Goal: Task Accomplishment & Management: Complete application form

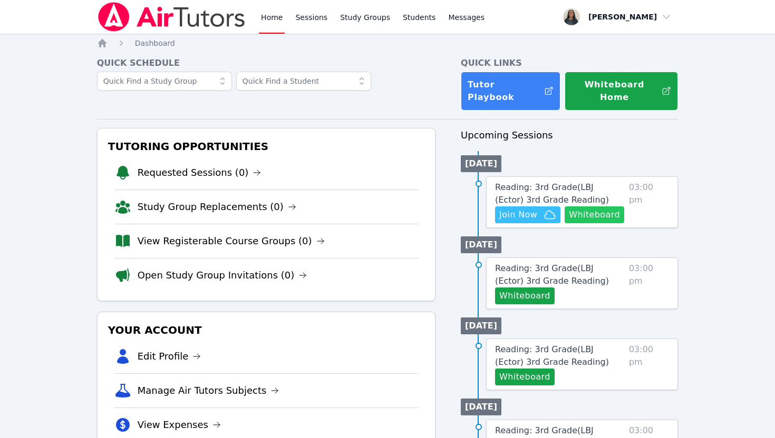
click at [608, 209] on button "Whiteboard" at bounding box center [594, 215] width 60 height 17
click at [531, 288] on button "Whiteboard" at bounding box center [525, 296] width 60 height 17
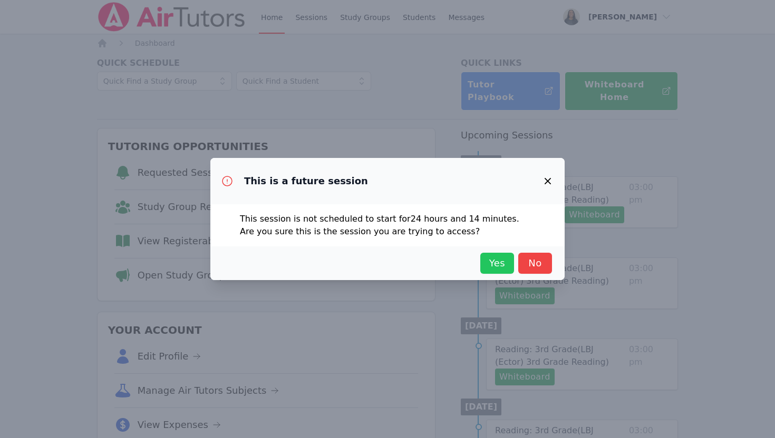
click at [497, 261] on span "Yes" at bounding box center [496, 263] width 23 height 15
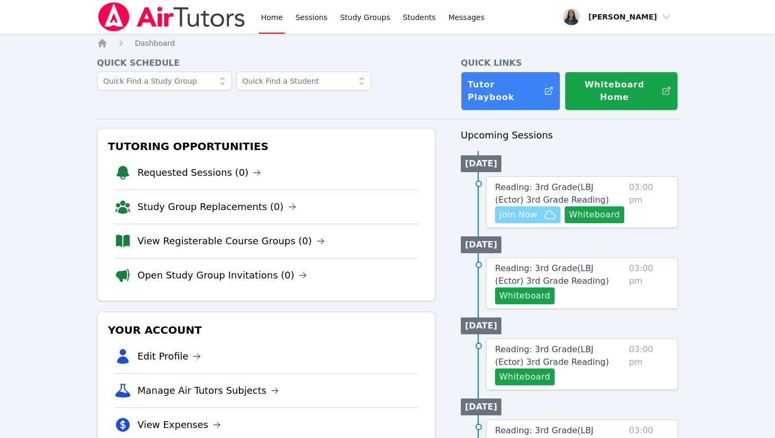
click at [516, 209] on span "Join Now" at bounding box center [518, 215] width 38 height 13
click at [547, 264] on span "Reading: 3rd Grade ( LBJ (Ector) 3rd Grade Reading )" at bounding box center [552, 275] width 114 height 23
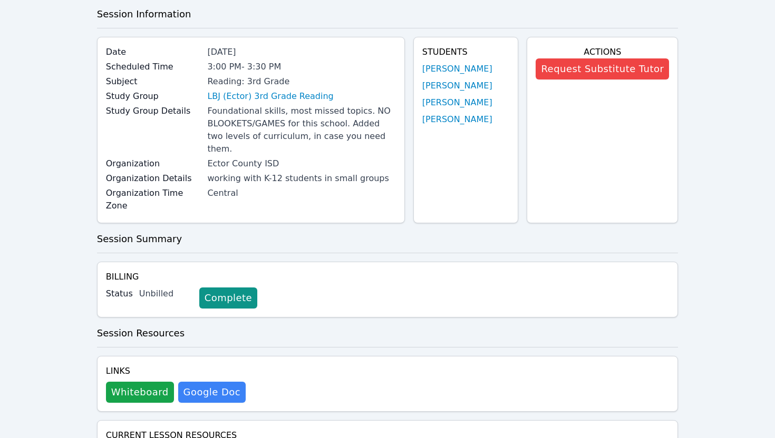
scroll to position [94, 0]
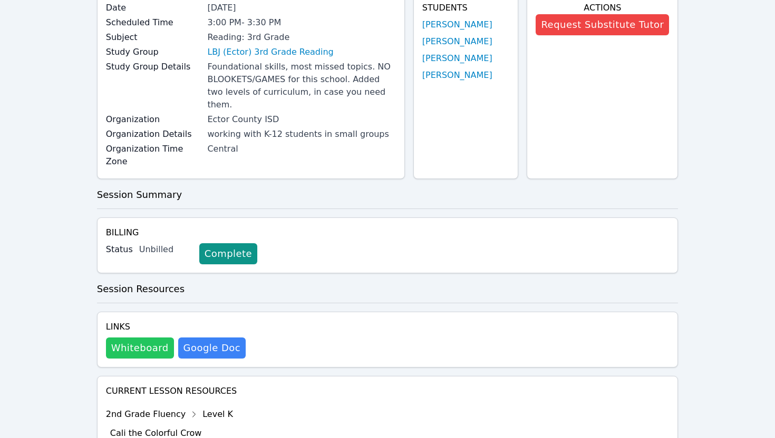
click at [136, 338] on button "Whiteboard" at bounding box center [140, 348] width 68 height 21
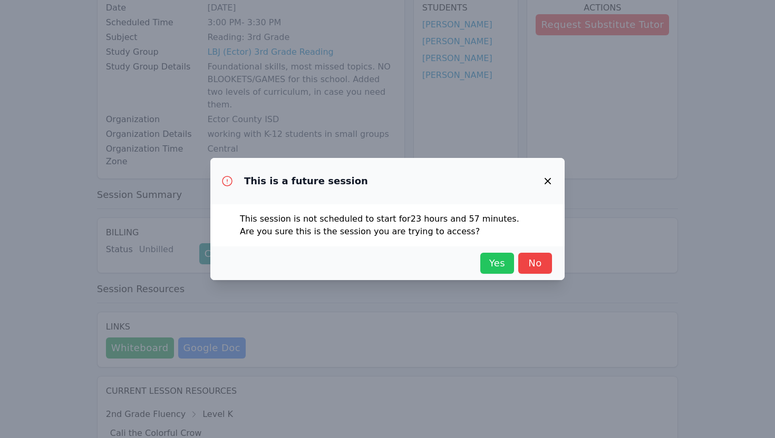
click at [488, 270] on span "Yes" at bounding box center [496, 263] width 23 height 15
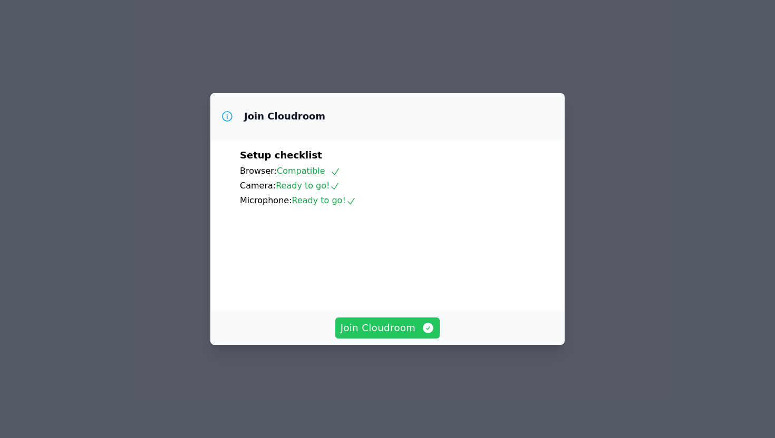
click at [409, 336] on span "Join Cloudroom" at bounding box center [387, 328] width 94 height 15
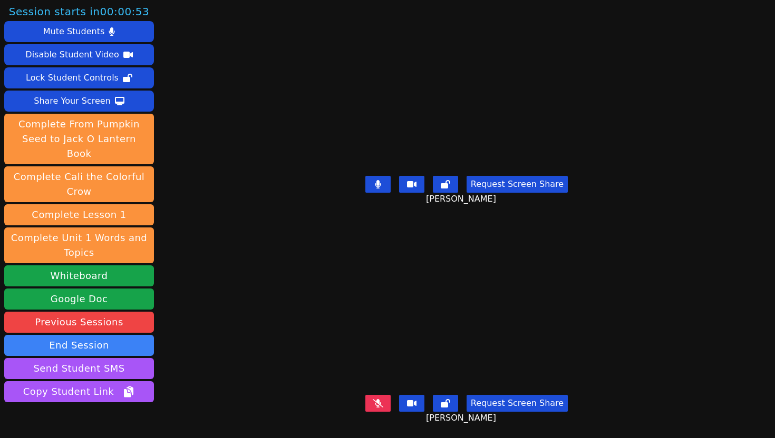
click at [381, 187] on icon at bounding box center [378, 184] width 6 height 8
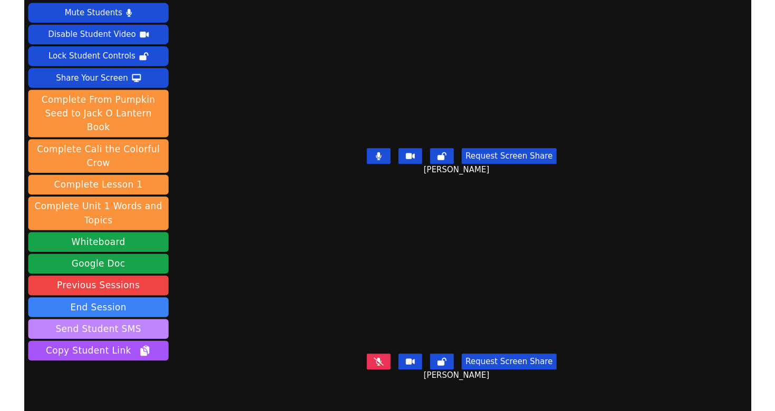
scroll to position [40, 0]
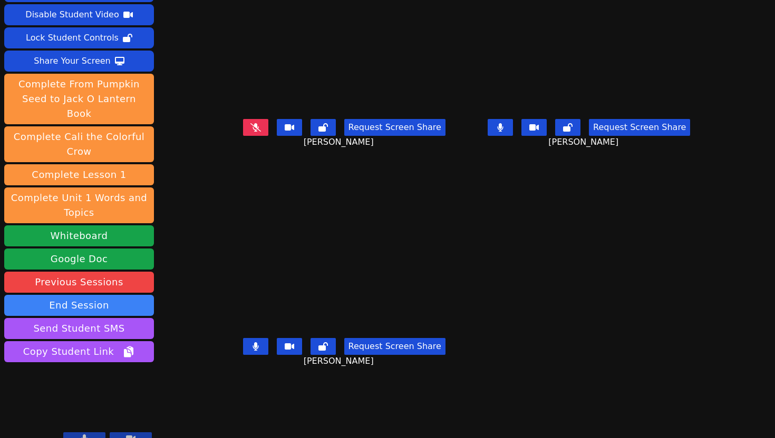
click at [243, 355] on button at bounding box center [255, 346] width 25 height 17
click at [252, 132] on icon at bounding box center [255, 127] width 6 height 8
click at [243, 355] on button at bounding box center [255, 346] width 25 height 17
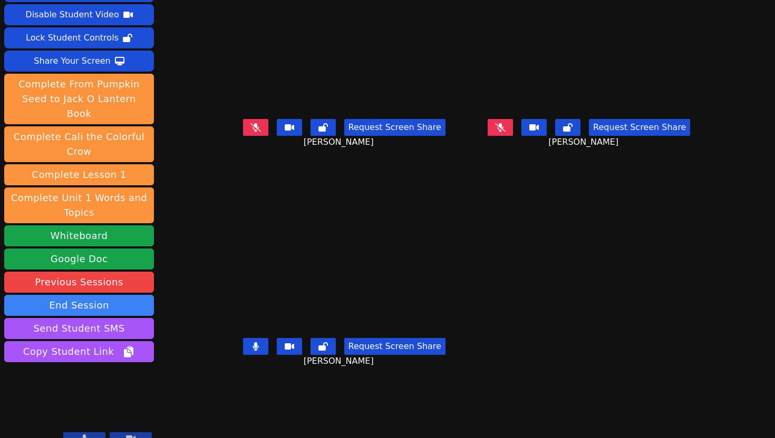
click at [243, 355] on button at bounding box center [255, 346] width 25 height 17
click at [505, 132] on icon at bounding box center [500, 127] width 11 height 8
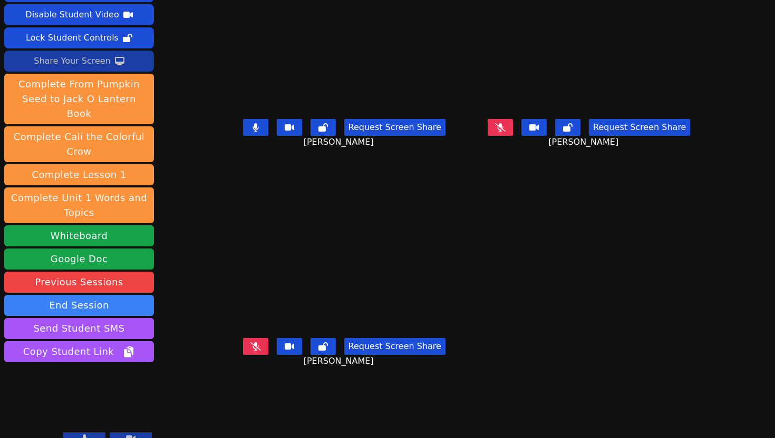
click at [92, 64] on div "Share Your Screen" at bounding box center [72, 61] width 77 height 17
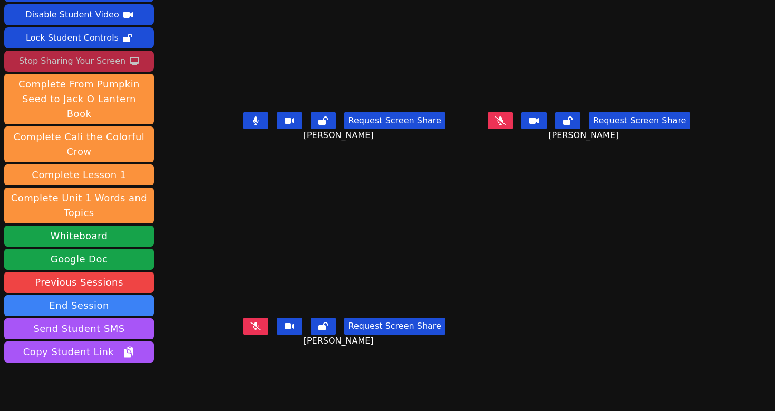
click at [244, 129] on button at bounding box center [255, 120] width 25 height 17
drag, startPoint x: 237, startPoint y: 336, endPoint x: 202, endPoint y: 316, distance: 40.6
click at [226, 316] on div "BELINDA GOITIA Request Screen Share BELINDA GOITIA" at bounding box center [344, 268] width 237 height 206
click at [243, 335] on button at bounding box center [255, 326] width 25 height 17
click at [505, 125] on icon at bounding box center [500, 120] width 11 height 8
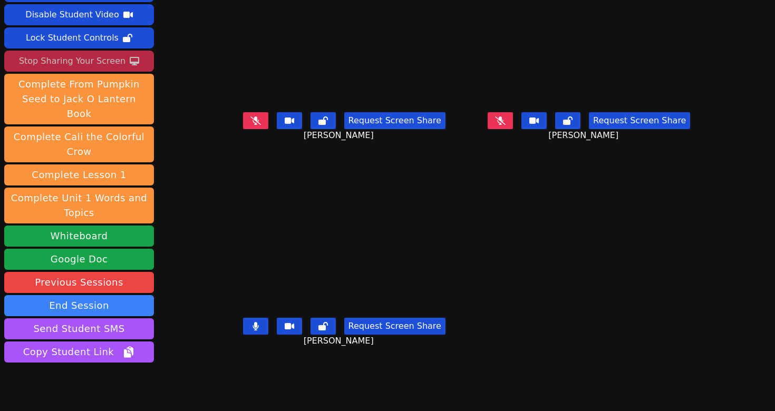
click at [513, 129] on button at bounding box center [499, 120] width 25 height 17
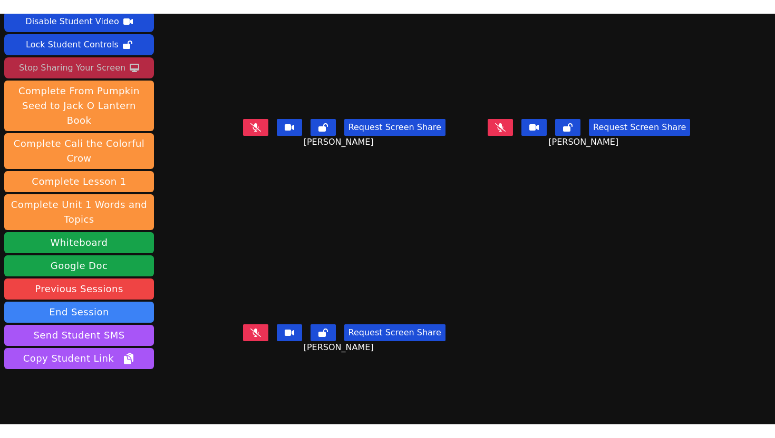
scroll to position [50, 0]
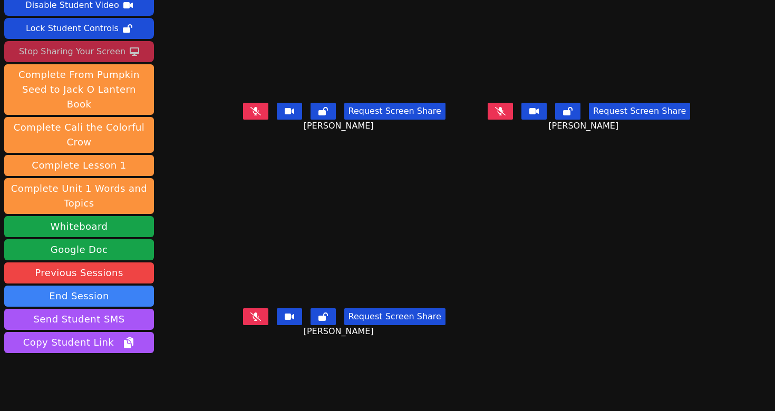
click at [243, 320] on button at bounding box center [255, 316] width 25 height 17
click at [252, 321] on icon at bounding box center [255, 317] width 6 height 8
click at [243, 325] on button at bounding box center [255, 316] width 25 height 17
click at [243, 324] on button at bounding box center [255, 316] width 25 height 17
click at [503, 115] on icon at bounding box center [501, 111] width 6 height 8
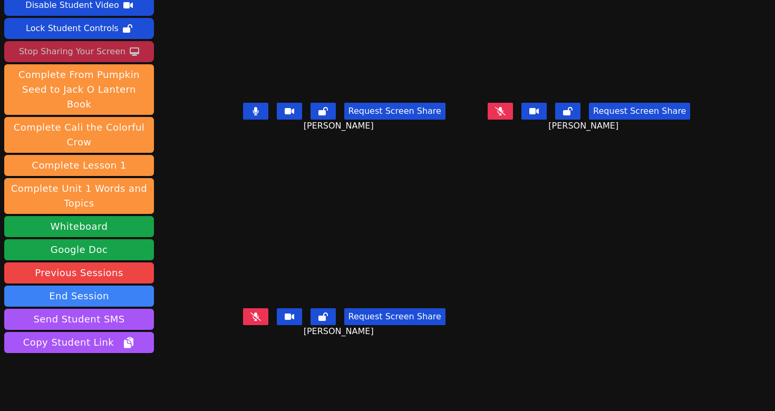
click at [243, 120] on button at bounding box center [255, 111] width 25 height 17
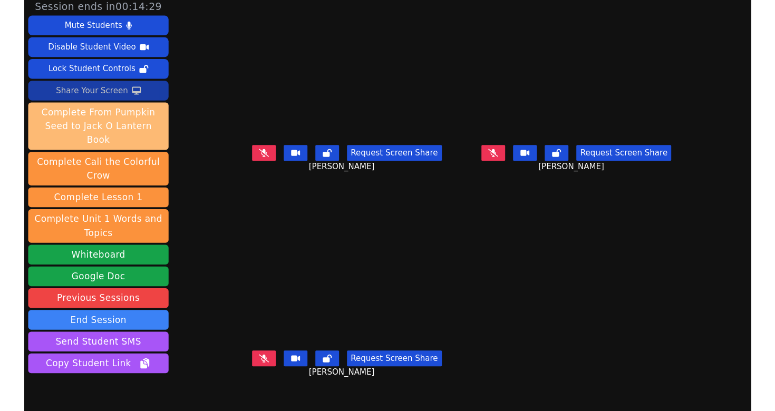
scroll to position [0, 0]
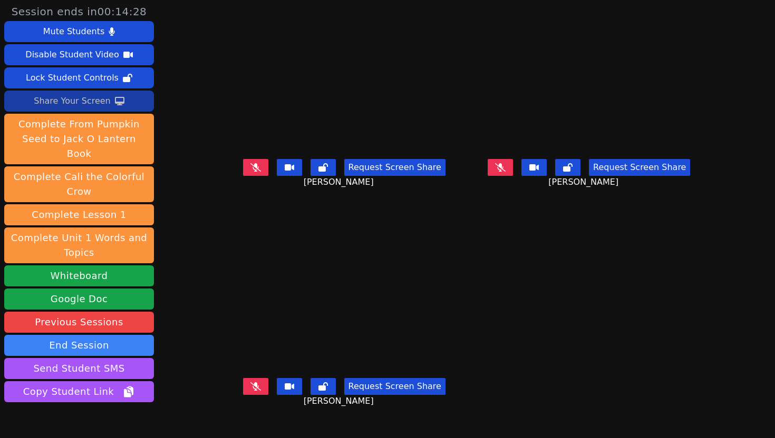
click at [90, 103] on div "Share Your Screen" at bounding box center [72, 101] width 77 height 17
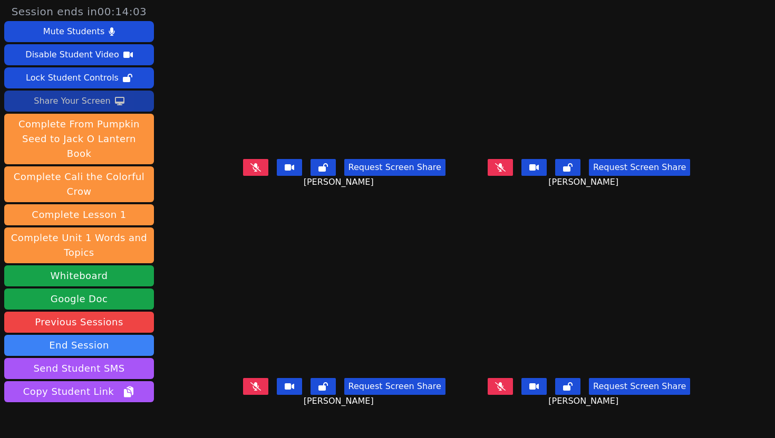
click at [250, 172] on icon at bounding box center [255, 167] width 11 height 8
click at [505, 391] on icon at bounding box center [500, 387] width 11 height 8
click at [513, 395] on button at bounding box center [499, 386] width 25 height 17
click at [95, 102] on div "Share Your Screen" at bounding box center [72, 101] width 77 height 17
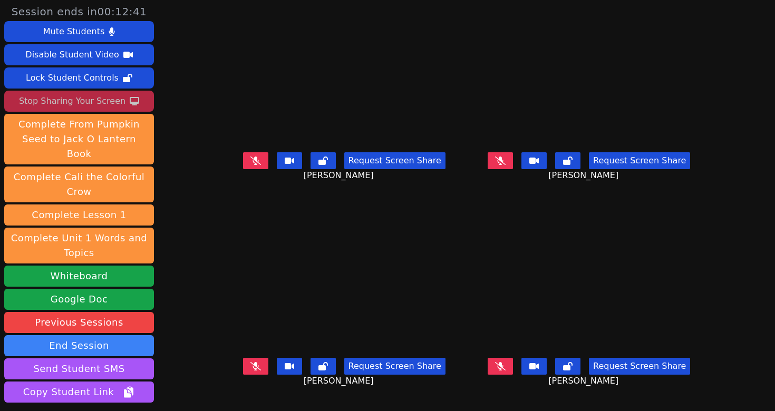
click at [250, 370] on icon at bounding box center [255, 366] width 11 height 8
click at [243, 166] on button at bounding box center [255, 160] width 25 height 17
click at [252, 370] on icon at bounding box center [255, 366] width 6 height 8
click at [243, 169] on button at bounding box center [255, 160] width 25 height 17
click at [250, 370] on icon at bounding box center [255, 366] width 11 height 8
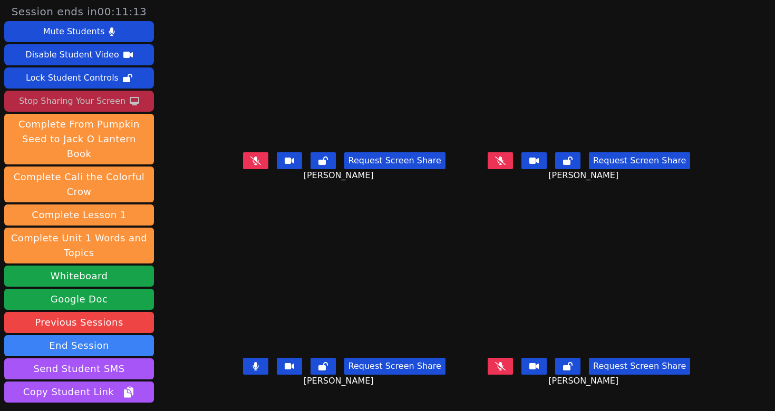
click at [252, 370] on icon at bounding box center [255, 366] width 6 height 8
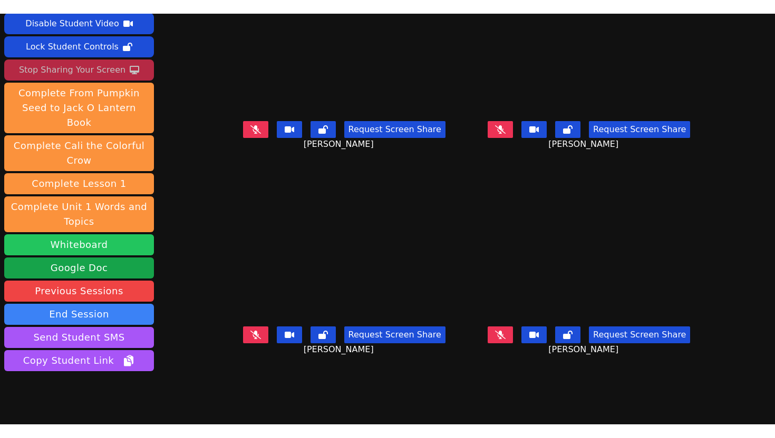
scroll to position [67, 0]
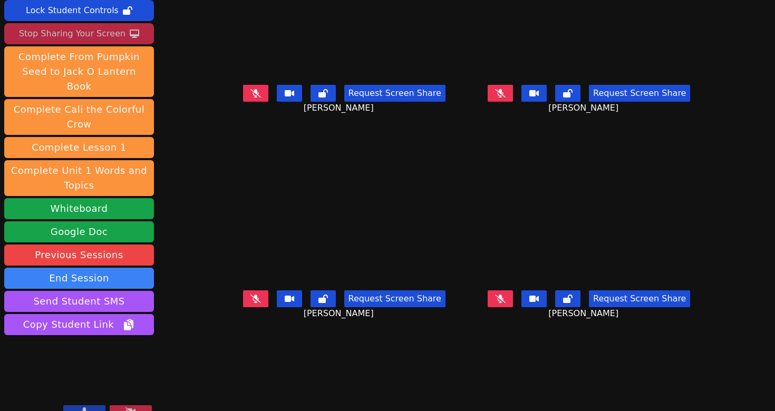
click at [250, 97] on icon at bounding box center [255, 93] width 11 height 8
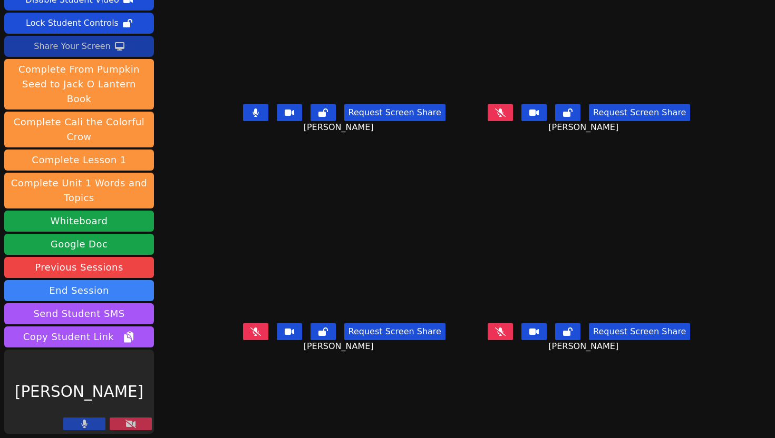
scroll to position [40, 0]
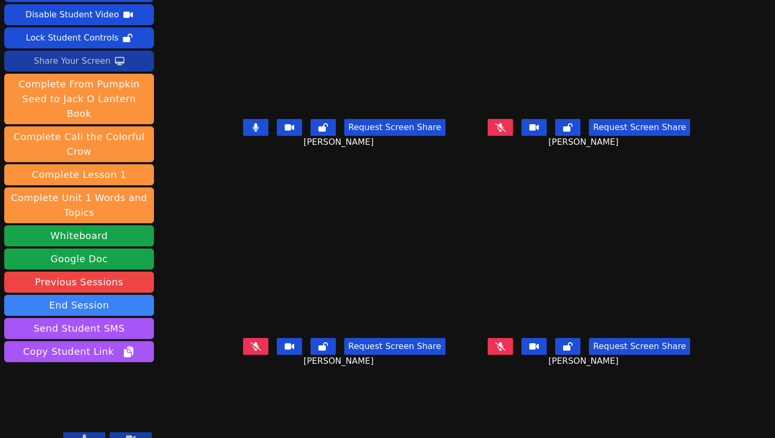
click at [105, 57] on div "Share Your Screen" at bounding box center [72, 61] width 77 height 17
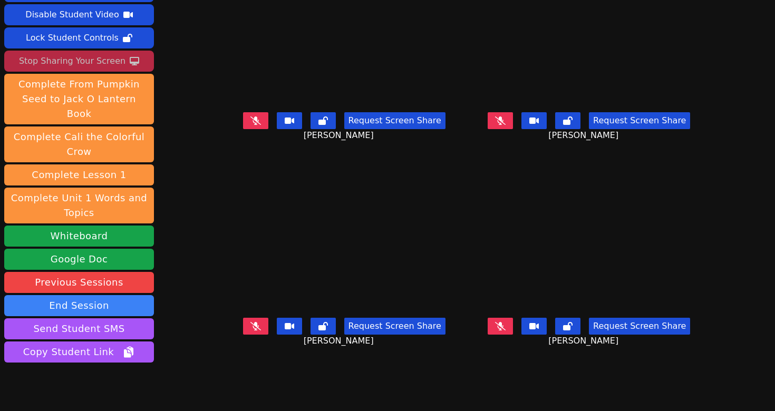
click at [250, 125] on icon at bounding box center [255, 120] width 11 height 8
click at [252, 125] on icon at bounding box center [255, 120] width 6 height 8
click at [250, 330] on icon at bounding box center [255, 326] width 11 height 8
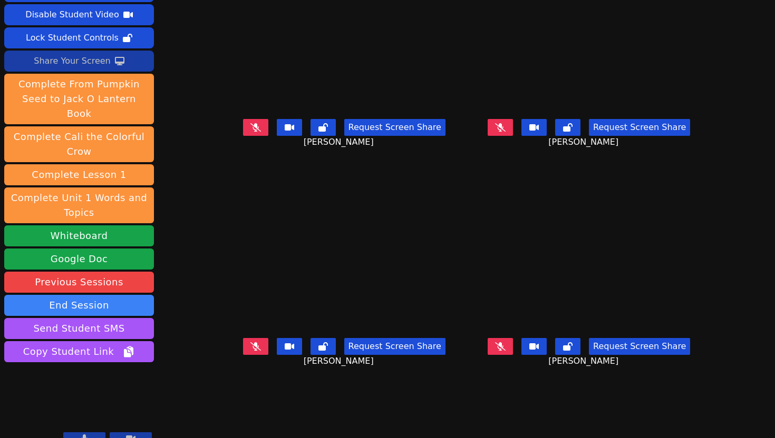
click at [250, 132] on icon at bounding box center [255, 127] width 11 height 8
click at [252, 132] on icon at bounding box center [255, 127] width 6 height 8
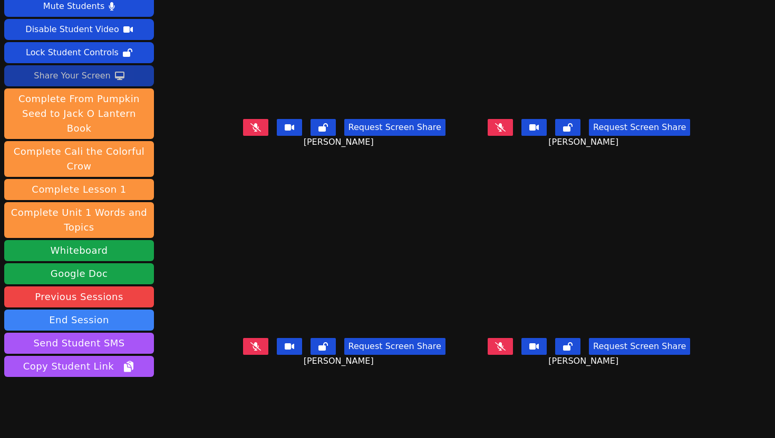
click at [250, 132] on icon at bounding box center [255, 127] width 11 height 8
click at [505, 132] on icon at bounding box center [500, 127] width 11 height 8
click at [505, 351] on icon at bounding box center [500, 347] width 11 height 8
click at [243, 355] on button at bounding box center [255, 346] width 25 height 17
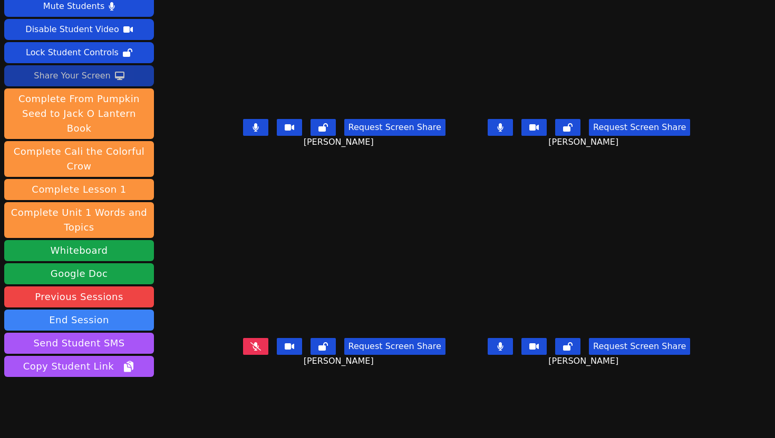
click at [229, 153] on div "Request Screen Share Aubree Sharp" at bounding box center [344, 136] width 237 height 42
click at [252, 132] on icon at bounding box center [255, 127] width 6 height 8
click at [503, 132] on icon at bounding box center [501, 127] width 6 height 8
click at [535, 374] on div "Request Screen Share GISELLE SIBAJA GARCIA" at bounding box center [589, 355] width 237 height 42
click at [503, 351] on icon at bounding box center [501, 347] width 6 height 8
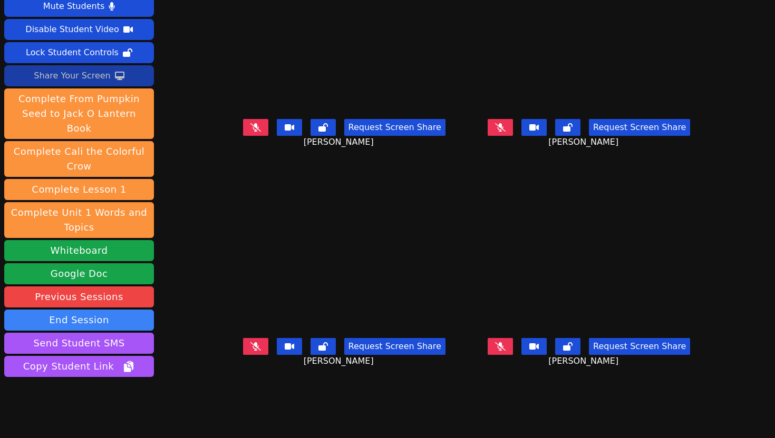
click at [513, 136] on button at bounding box center [499, 127] width 25 height 17
click at [532, 372] on div "Request Screen Share GISELLE SIBAJA GARCIA" at bounding box center [589, 355] width 237 height 42
click at [505, 351] on icon at bounding box center [500, 347] width 11 height 8
click at [250, 351] on icon at bounding box center [255, 347] width 11 height 8
click at [243, 136] on button at bounding box center [255, 127] width 25 height 17
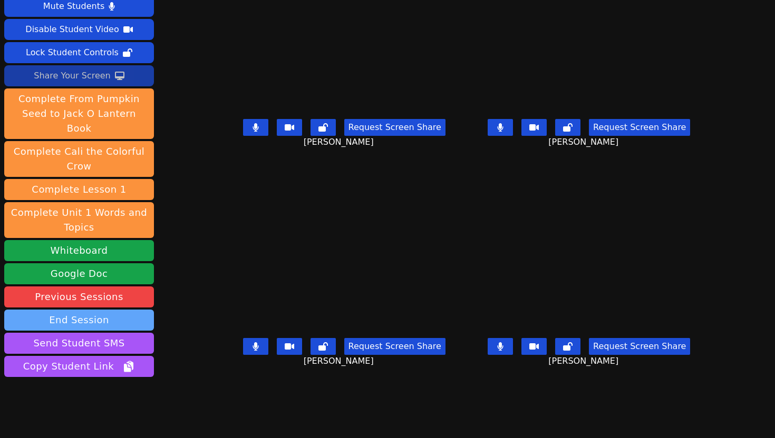
click at [57, 310] on button "End Session" at bounding box center [79, 320] width 150 height 21
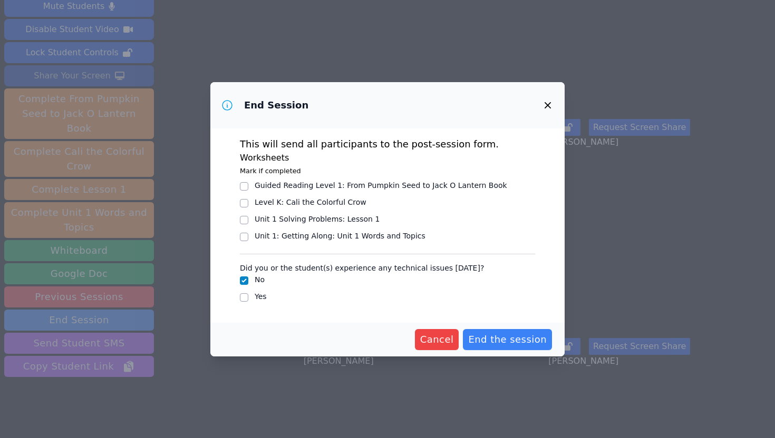
click at [494, 327] on div "Cancel End the session" at bounding box center [387, 340] width 354 height 34
click at [239, 298] on div "This will send all participants to the post-session form. Worksheets Mark if co…" at bounding box center [387, 226] width 354 height 194
click at [249, 295] on div "Yes" at bounding box center [387, 297] width 295 height 13
click at [268, 295] on div "Yes" at bounding box center [387, 297] width 295 height 13
click at [244, 296] on input "Yes" at bounding box center [244, 298] width 8 height 8
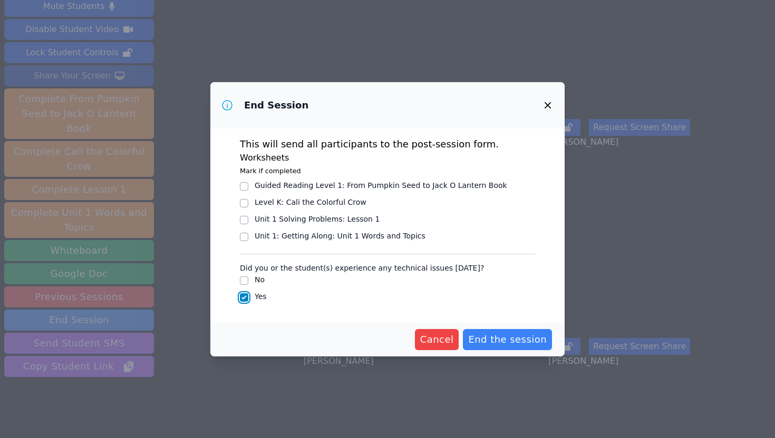
checkbox input "true"
checkbox input "false"
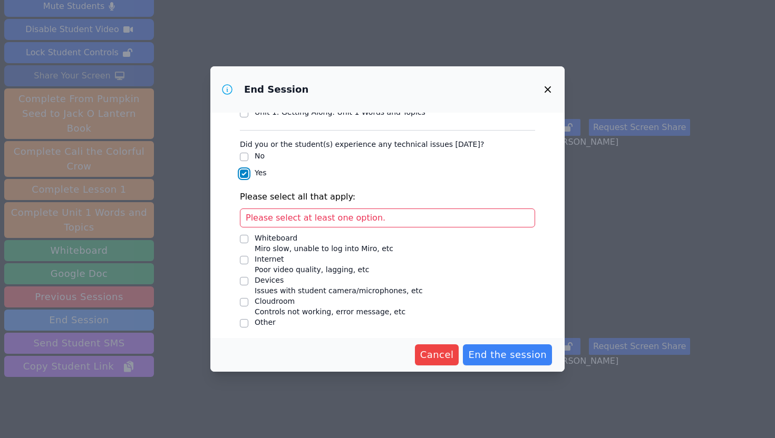
scroll to position [112, 0]
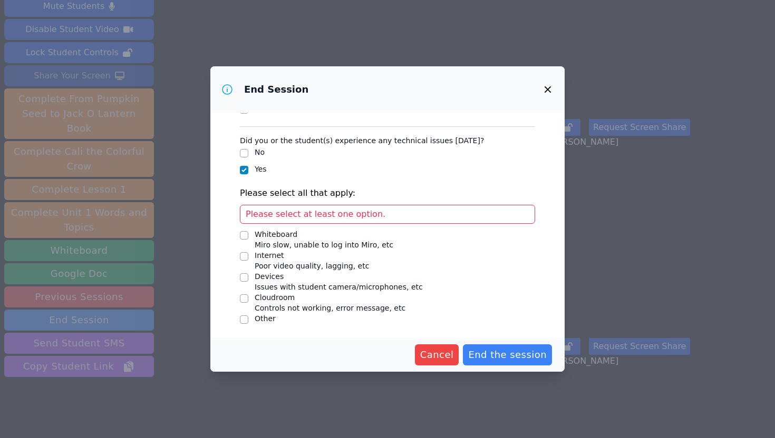
click at [277, 233] on div "Whiteboard" at bounding box center [324, 234] width 139 height 11
click at [248, 233] on input "Whiteboard Miro slow, unable to log into Miro, etc" at bounding box center [244, 235] width 8 height 8
checkbox input "true"
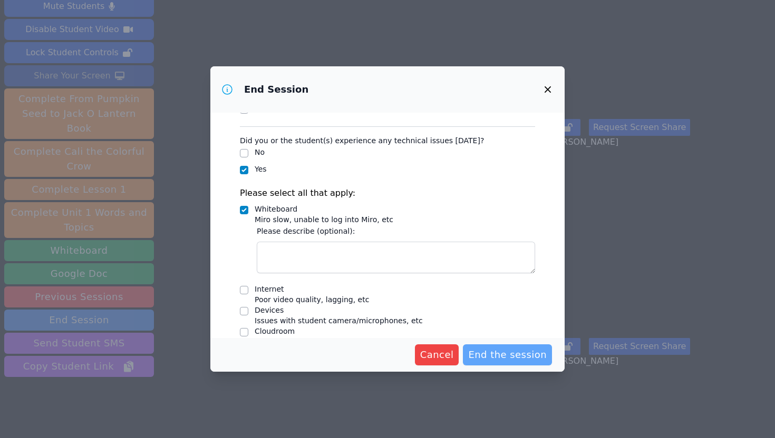
click at [515, 352] on span "End the session" at bounding box center [507, 355] width 79 height 15
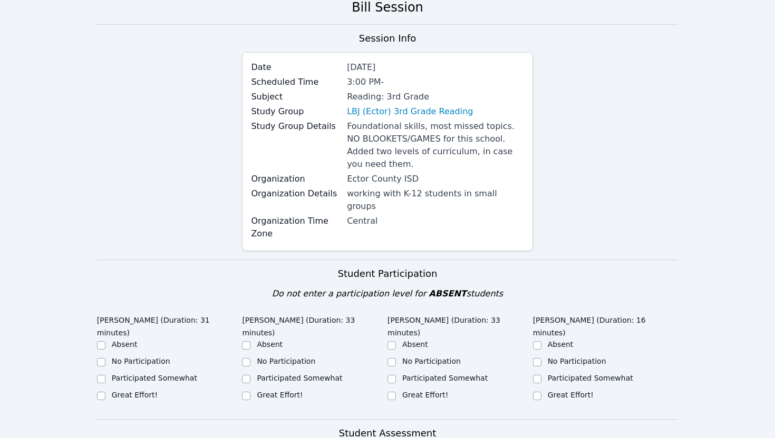
scroll to position [140, 0]
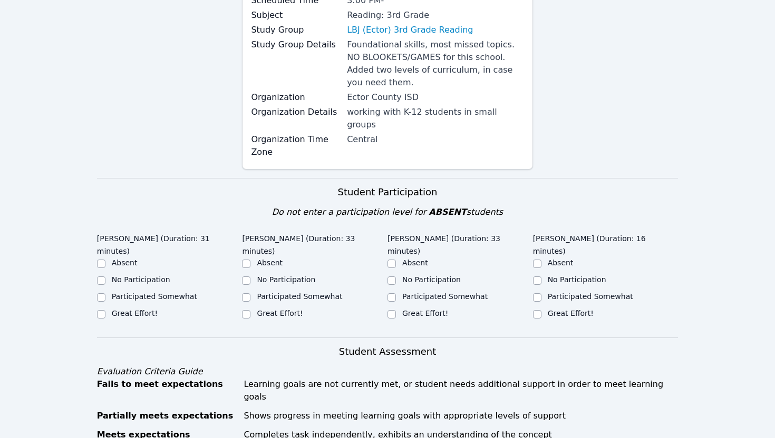
click at [414, 309] on label "Great Effort!" at bounding box center [425, 313] width 46 height 8
click at [396, 310] on input "Great Effort!" at bounding box center [391, 314] width 8 height 8
checkbox input "true"
click at [286, 309] on label "Great Effort!" at bounding box center [280, 313] width 46 height 8
click at [250, 310] on input "Great Effort!" at bounding box center [246, 314] width 8 height 8
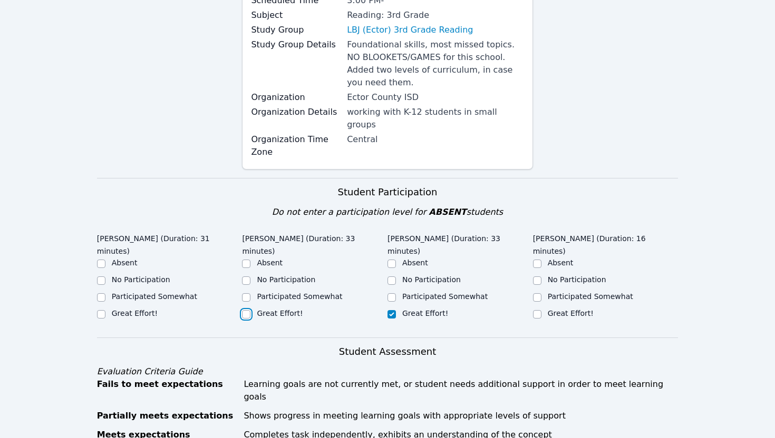
checkbox input "true"
click at [134, 309] on label "Great Effort!" at bounding box center [135, 313] width 46 height 8
click at [105, 310] on input "Great Effort!" at bounding box center [101, 314] width 8 height 8
checkbox input "true"
click at [545, 308] on div "Great Effort!" at bounding box center [605, 314] width 145 height 13
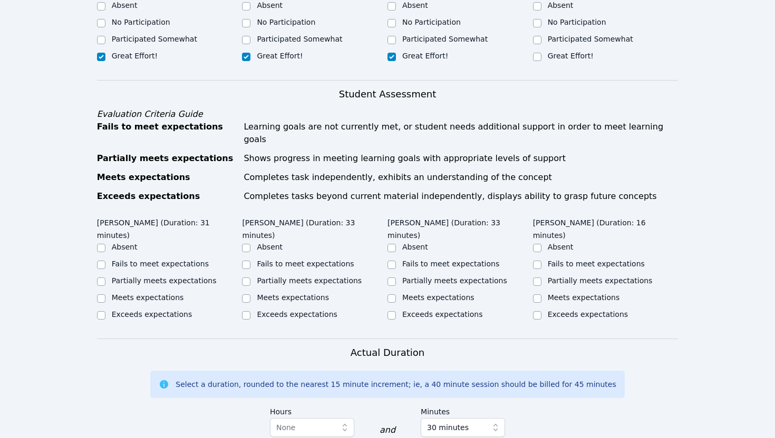
scroll to position [436, 0]
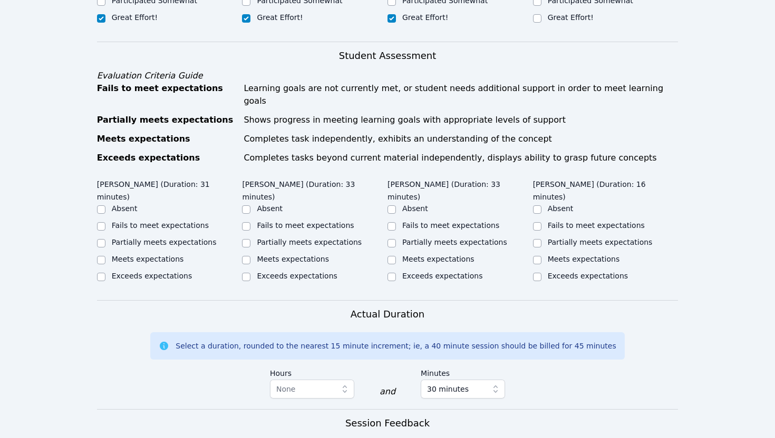
click at [177, 255] on label "Meets expectations" at bounding box center [148, 259] width 72 height 8
click at [105, 256] on input "Meets expectations" at bounding box center [101, 260] width 8 height 8
checkbox input "true"
click at [249, 256] on input "Meets expectations" at bounding box center [246, 260] width 8 height 8
checkbox input "true"
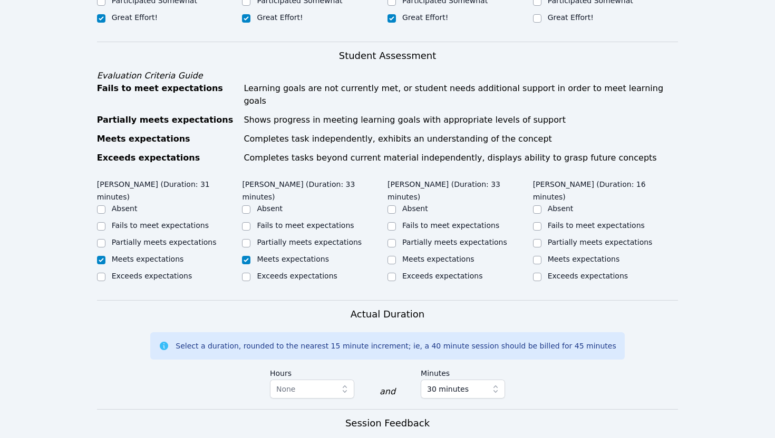
click at [409, 255] on label "Meets expectations" at bounding box center [438, 259] width 72 height 8
click at [396, 256] on input "Meets expectations" at bounding box center [391, 260] width 8 height 8
checkbox input "true"
click at [541, 254] on div "Meets expectations" at bounding box center [605, 260] width 145 height 13
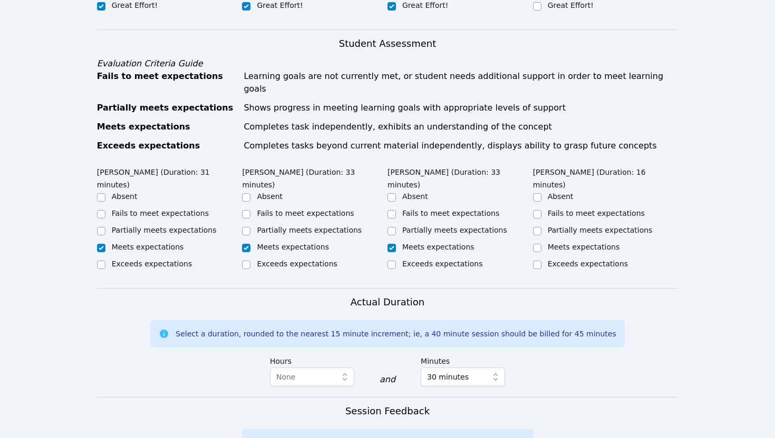
scroll to position [450, 0]
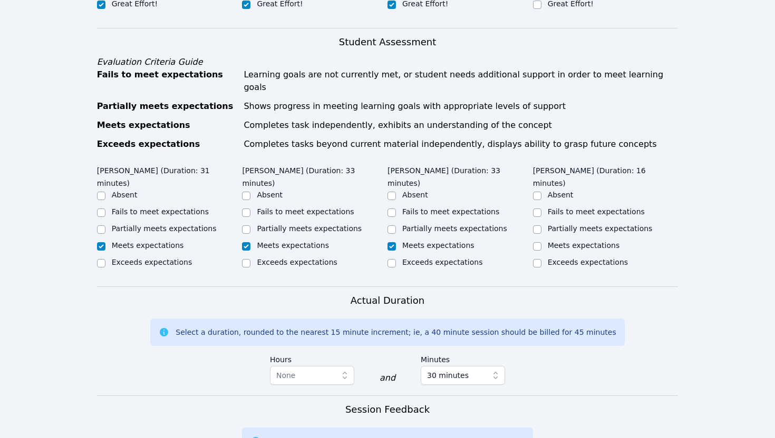
click at [543, 240] on div "Meets expectations" at bounding box center [605, 246] width 145 height 13
click at [538, 242] on input "Meets expectations" at bounding box center [537, 246] width 8 height 8
checkbox input "true"
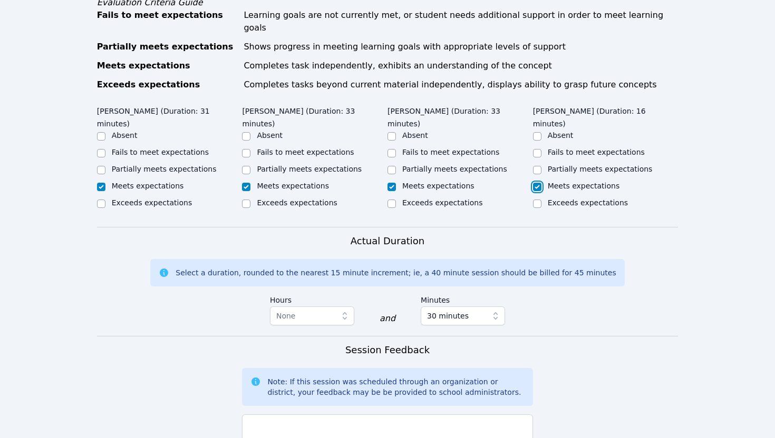
scroll to position [602, 0]
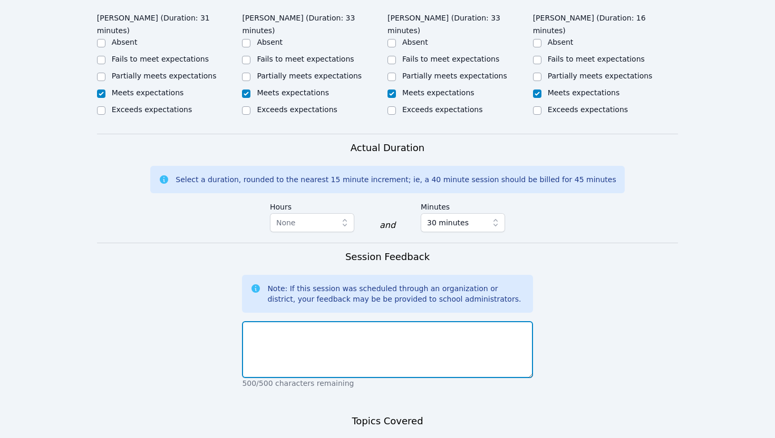
click at [379, 330] on textarea at bounding box center [387, 349] width 290 height 57
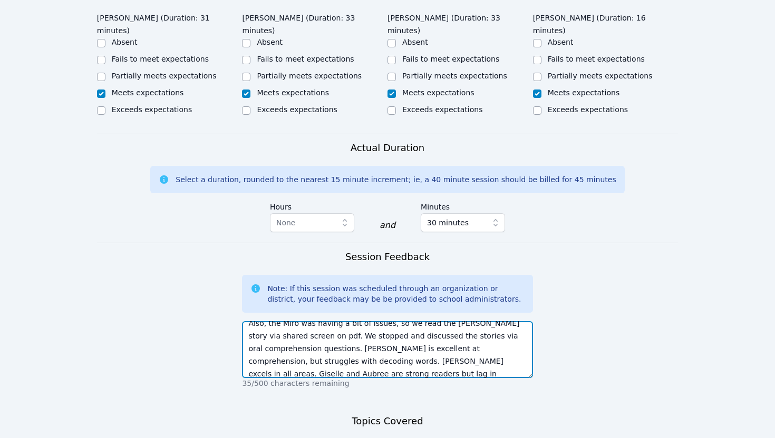
scroll to position [33, 0]
paste textarea "joined 18 minutes late due to tech issues, and Miro had glitches, so we read th…"
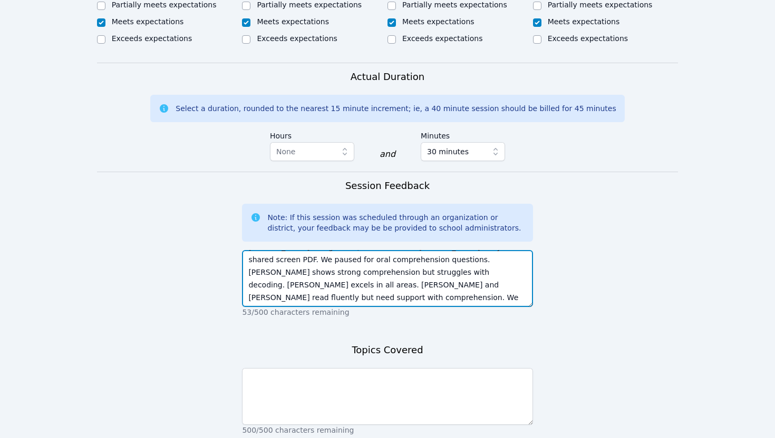
scroll to position [675, 0]
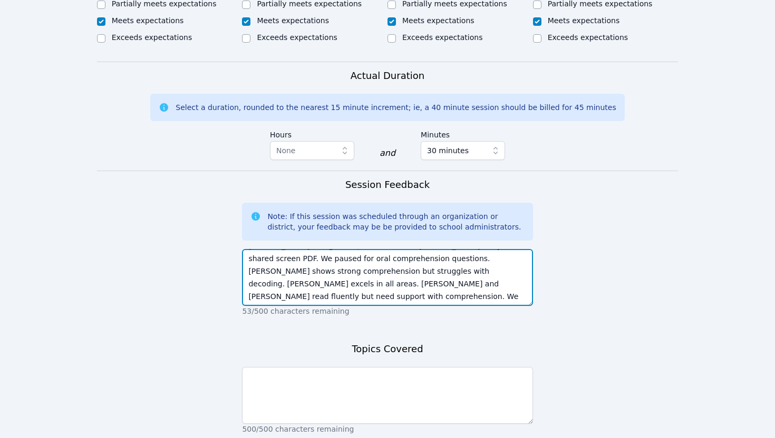
type textarea "Renee joined 18 minutes late due to tech issues, and Miro had glitches, so we r…"
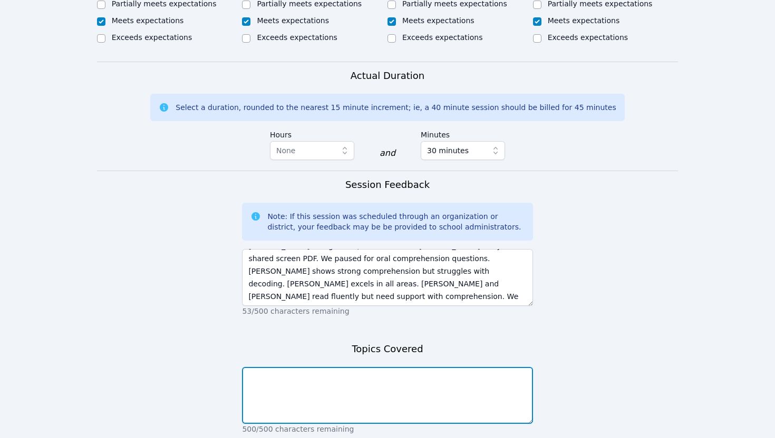
click at [359, 367] on textarea at bounding box center [387, 395] width 290 height 57
type textarea "F"
type textarea "c"
click at [306, 367] on textarea "Comprehension, Sequencing" at bounding box center [387, 395] width 290 height 57
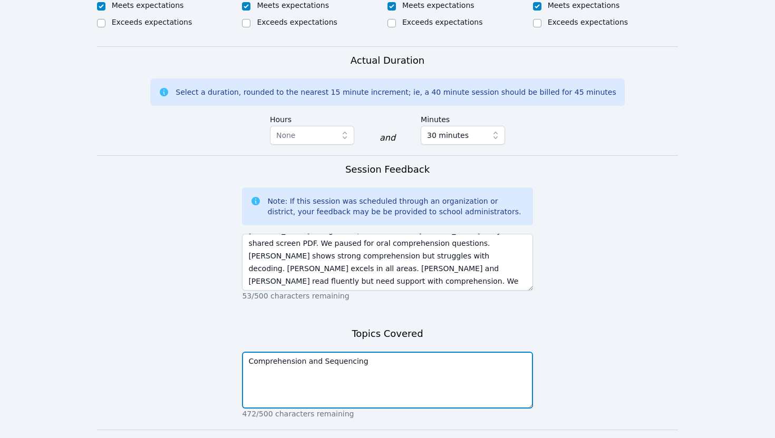
scroll to position [696, 0]
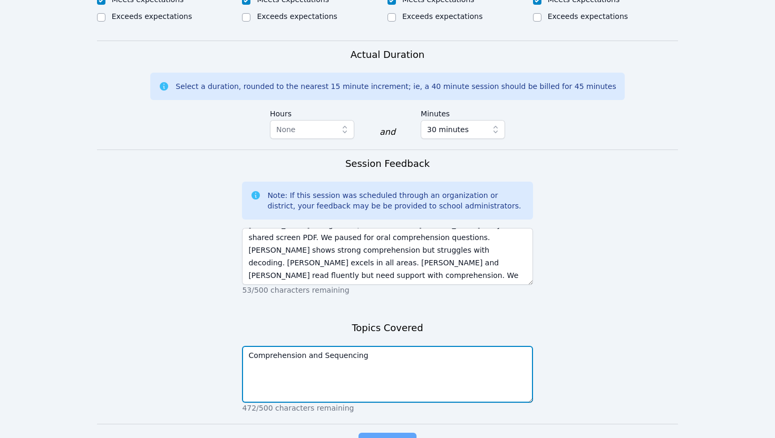
type textarea "Comprehension and Sequencing"
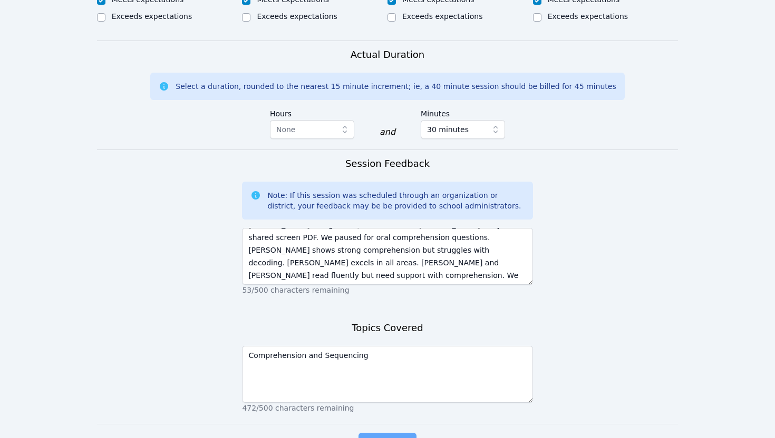
click at [377, 436] on span "Complete" at bounding box center [387, 443] width 47 height 15
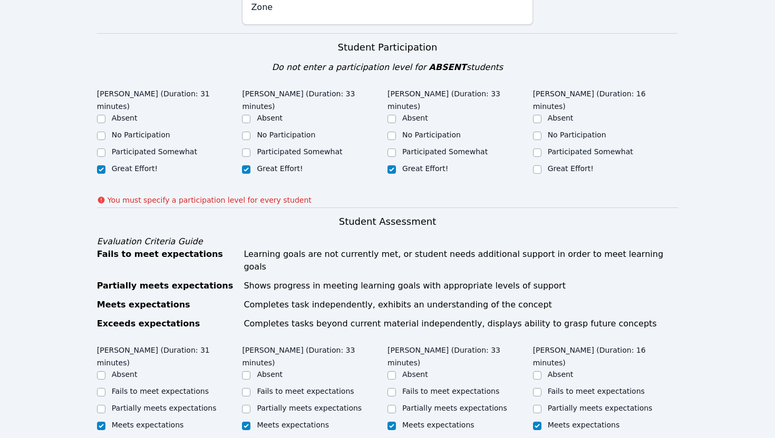
scroll to position [234, 0]
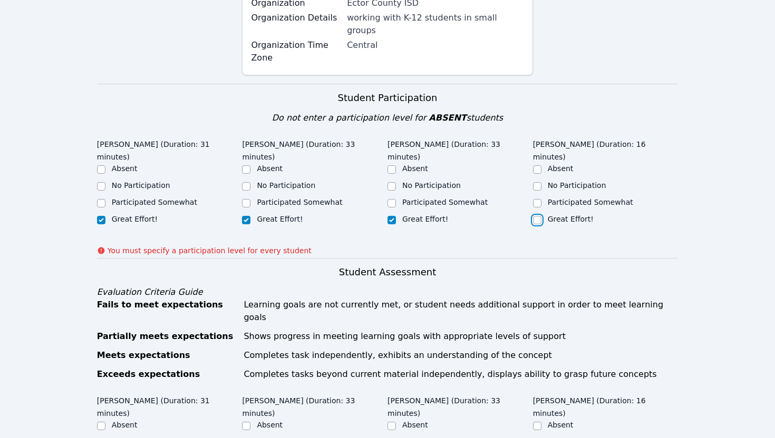
click at [537, 216] on input "Great Effort!" at bounding box center [537, 220] width 8 height 8
checkbox input "true"
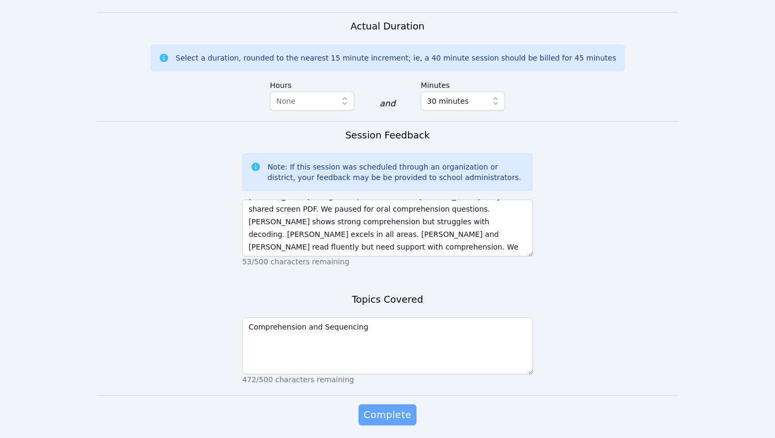
click at [398, 408] on span "Complete" at bounding box center [387, 415] width 47 height 15
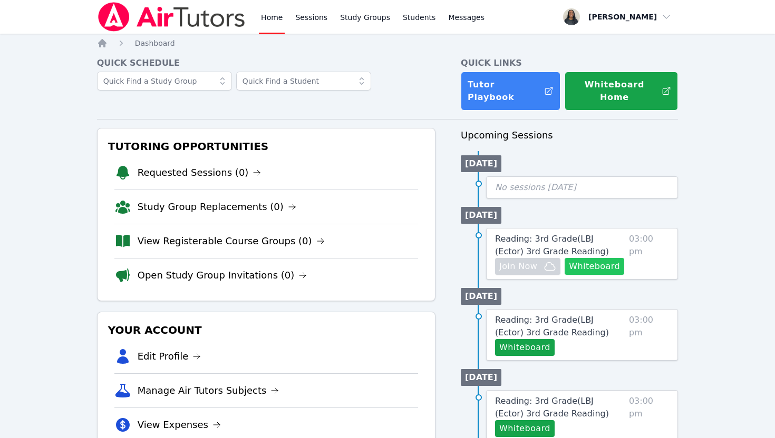
click at [579, 258] on button "Whiteboard" at bounding box center [594, 266] width 60 height 17
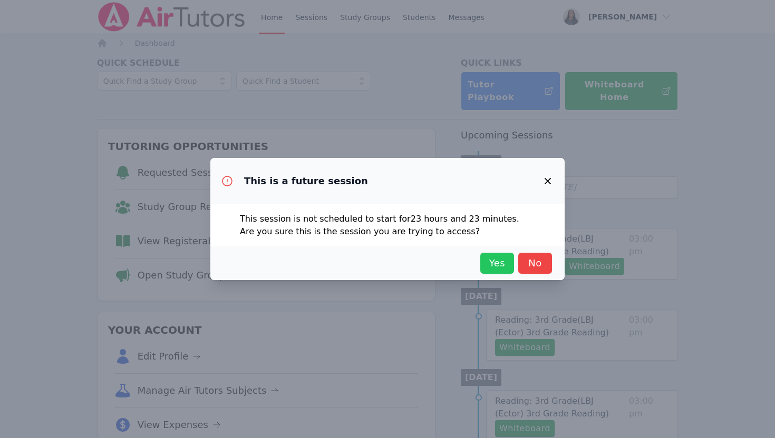
click at [501, 261] on span "Yes" at bounding box center [496, 263] width 23 height 15
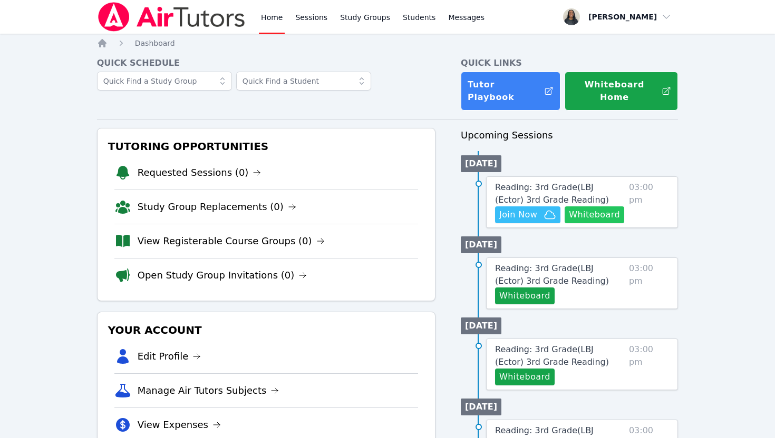
click at [593, 207] on button "Whiteboard" at bounding box center [594, 215] width 60 height 17
click at [522, 182] on span "Reading: 3rd Grade ( LBJ (Ector) 3rd Grade Reading )" at bounding box center [552, 193] width 114 height 23
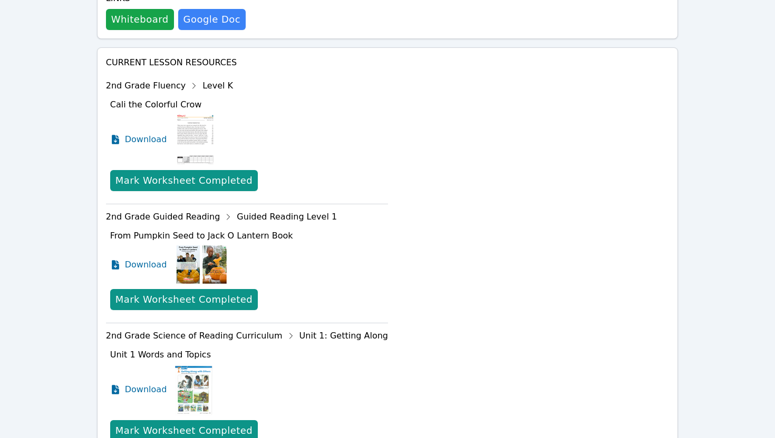
scroll to position [413, 0]
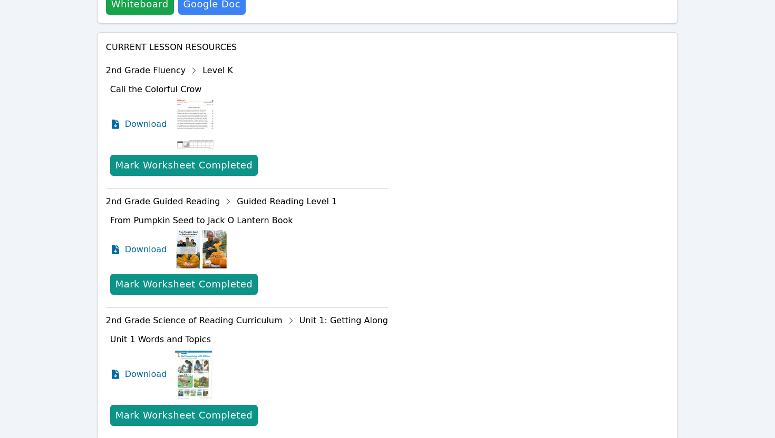
click at [199, 251] on img at bounding box center [201, 249] width 53 height 41
click at [139, 250] on span "Download" at bounding box center [148, 249] width 47 height 13
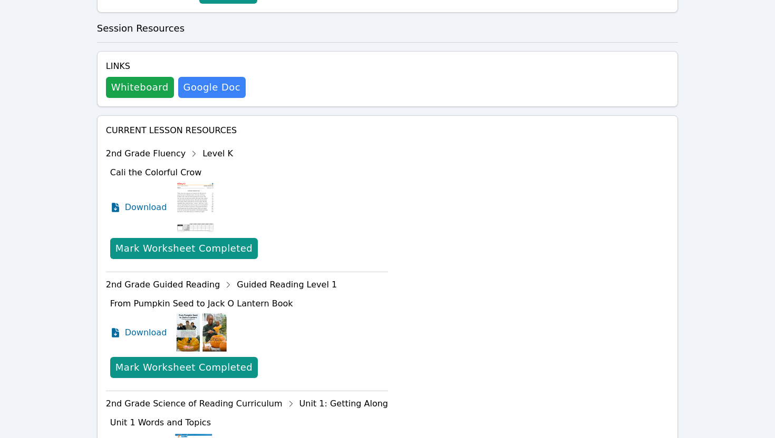
scroll to position [309, 0]
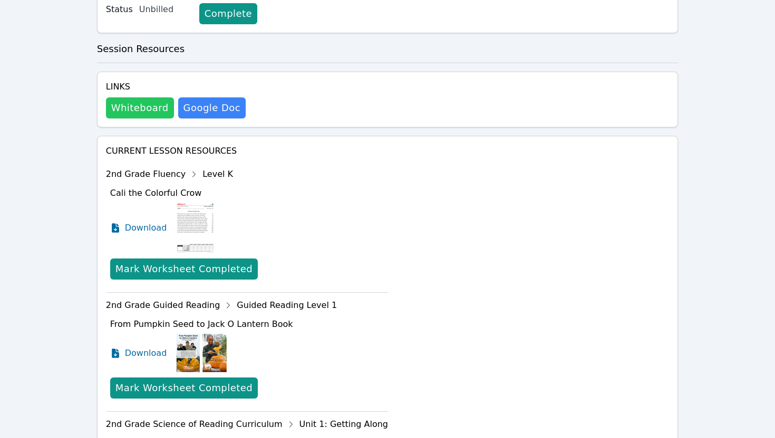
click at [151, 109] on button "Whiteboard" at bounding box center [140, 107] width 68 height 21
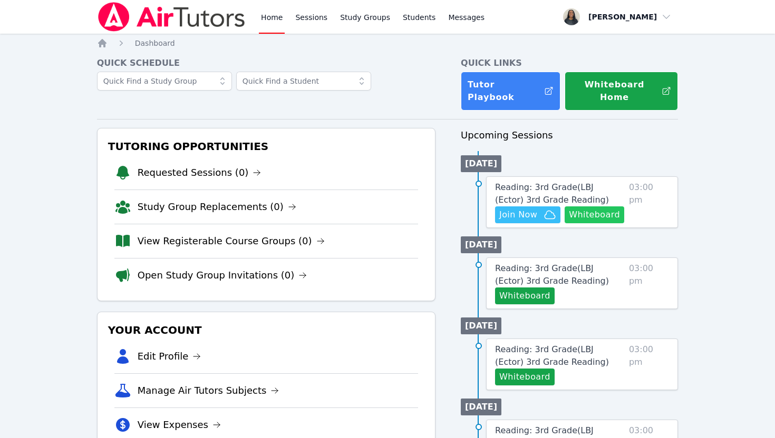
click at [576, 208] on button "Whiteboard" at bounding box center [594, 215] width 60 height 17
click at [596, 207] on button "Whiteboard" at bounding box center [594, 215] width 60 height 17
